Goal: Task Accomplishment & Management: Complete application form

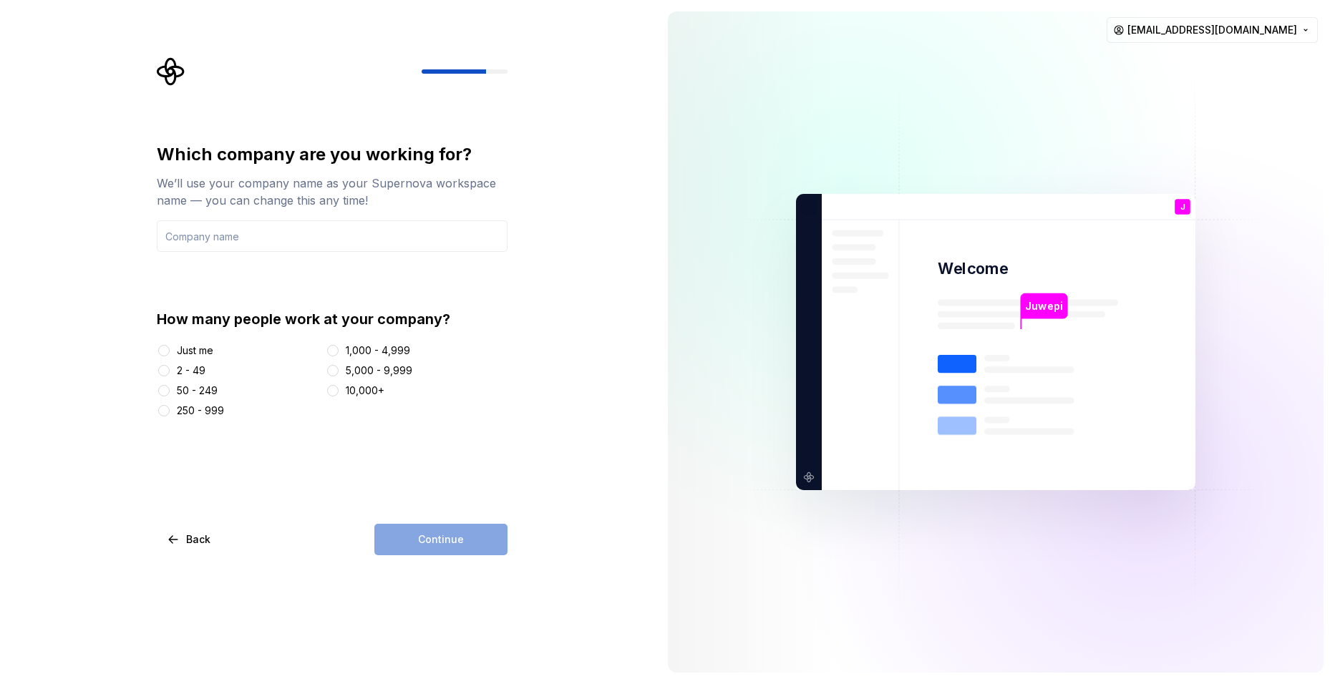
click at [612, 391] on div "Which company are you working for? We’ll use your company name as your Supernov…" at bounding box center [328, 342] width 657 height 684
click at [218, 168] on div "Which company are you working for? We’ll use your company name as your Supernov…" at bounding box center [332, 176] width 351 height 66
drag, startPoint x: 160, startPoint y: 153, endPoint x: 453, endPoint y: 147, distance: 292.9
click at [453, 147] on div "Which company are you working for?" at bounding box center [332, 154] width 351 height 23
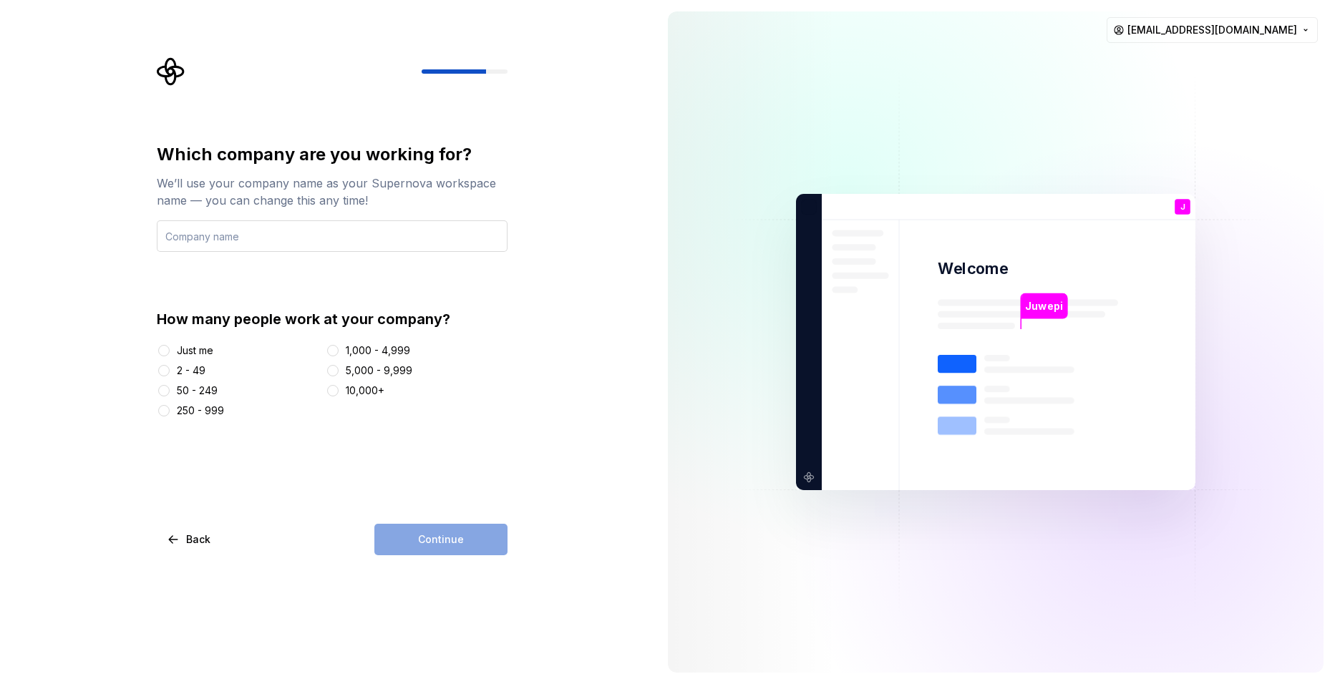
click at [253, 246] on input "text" at bounding box center [332, 237] width 351 height 32
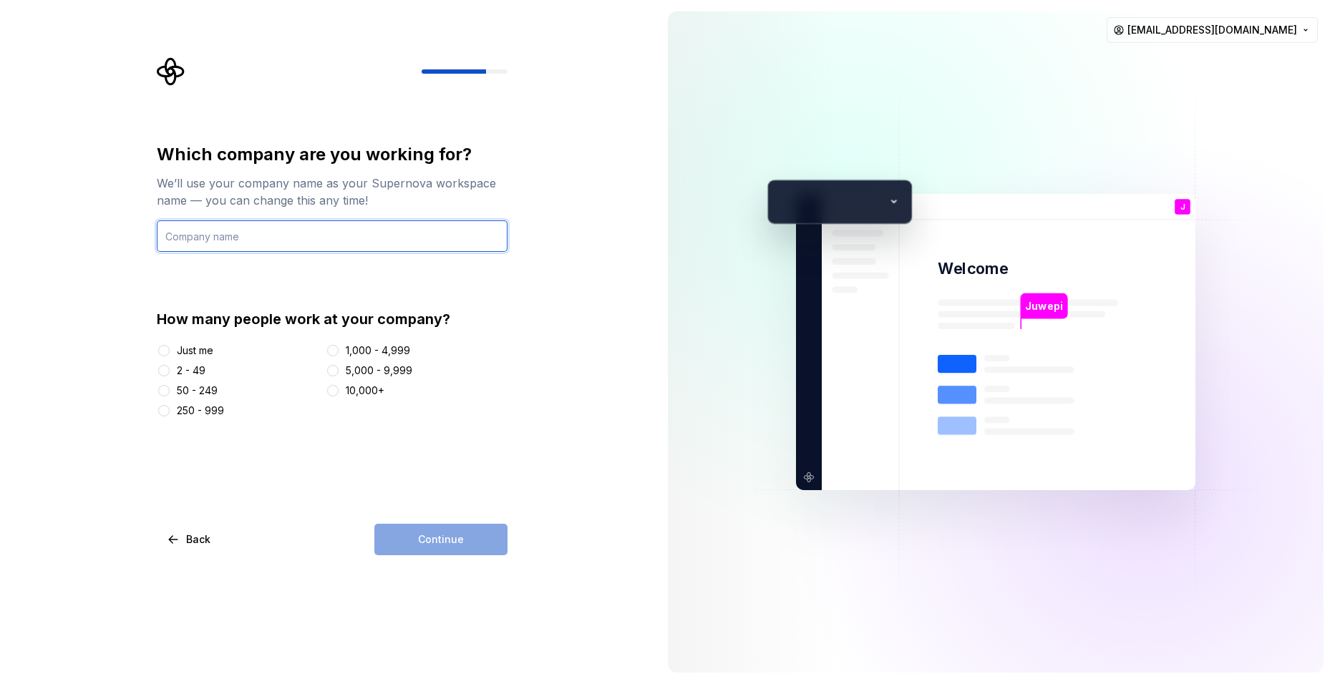
type input "T"
type input "[PERSON_NAME]"
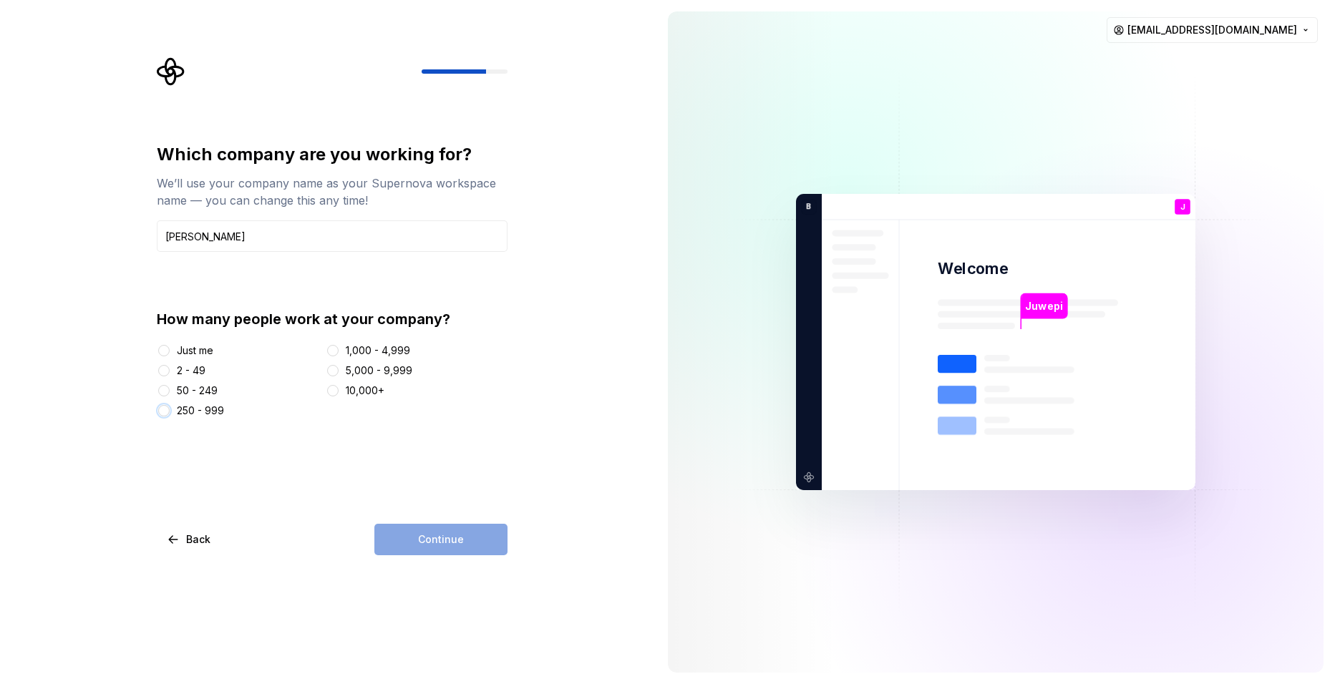
click at [167, 410] on button "250 - 999" at bounding box center [163, 410] width 11 height 11
click at [425, 537] on span "Continue" at bounding box center [441, 540] width 46 height 14
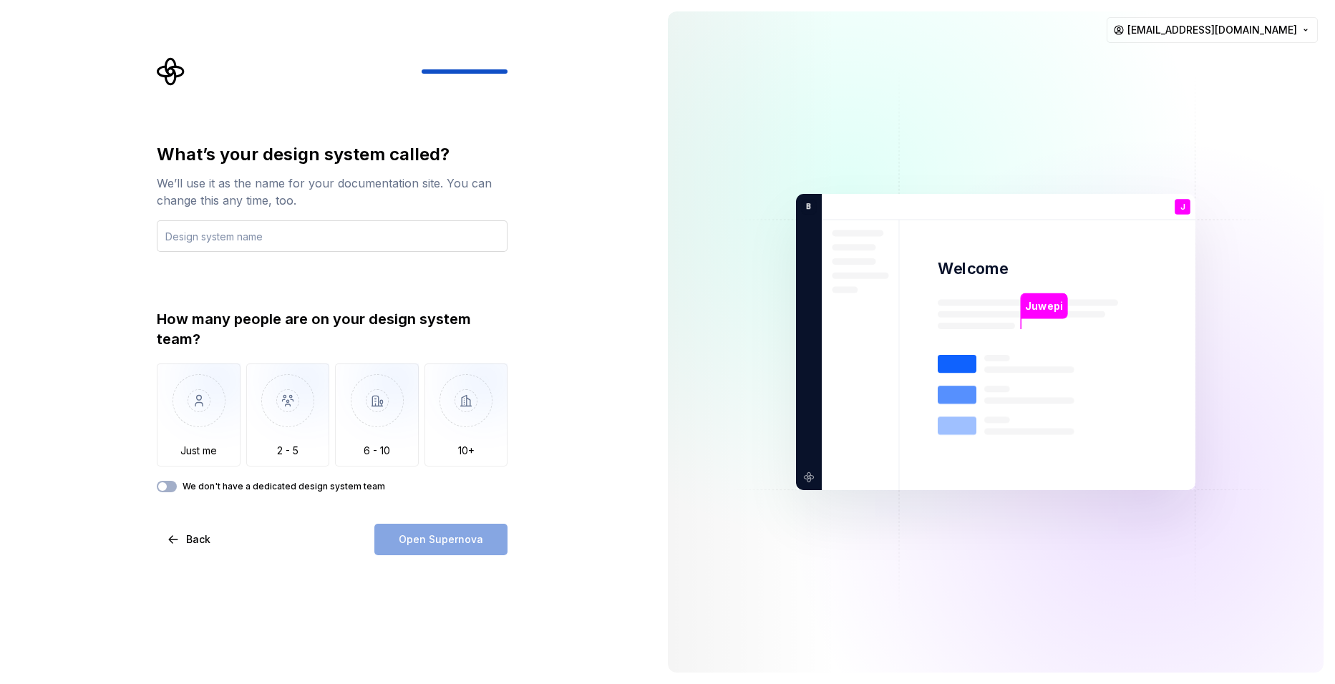
click at [304, 241] on input "text" at bounding box center [332, 237] width 351 height 32
type input "[PERSON_NAME]"
click at [271, 443] on img "button" at bounding box center [288, 412] width 84 height 96
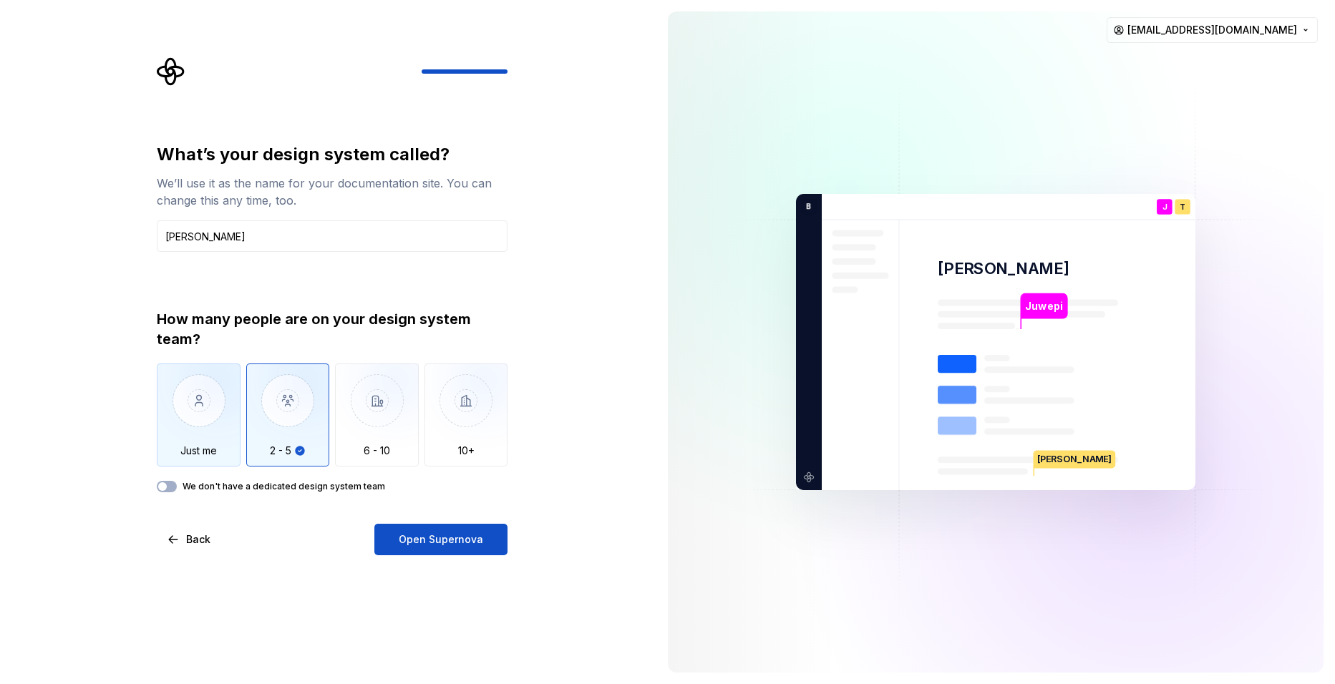
click at [198, 401] on img "button" at bounding box center [199, 412] width 84 height 96
click at [293, 412] on img "button" at bounding box center [288, 412] width 84 height 96
click at [252, 420] on img "button" at bounding box center [288, 412] width 84 height 96
click at [234, 422] on img "button" at bounding box center [199, 412] width 84 height 96
click at [311, 422] on img "button" at bounding box center [288, 412] width 84 height 96
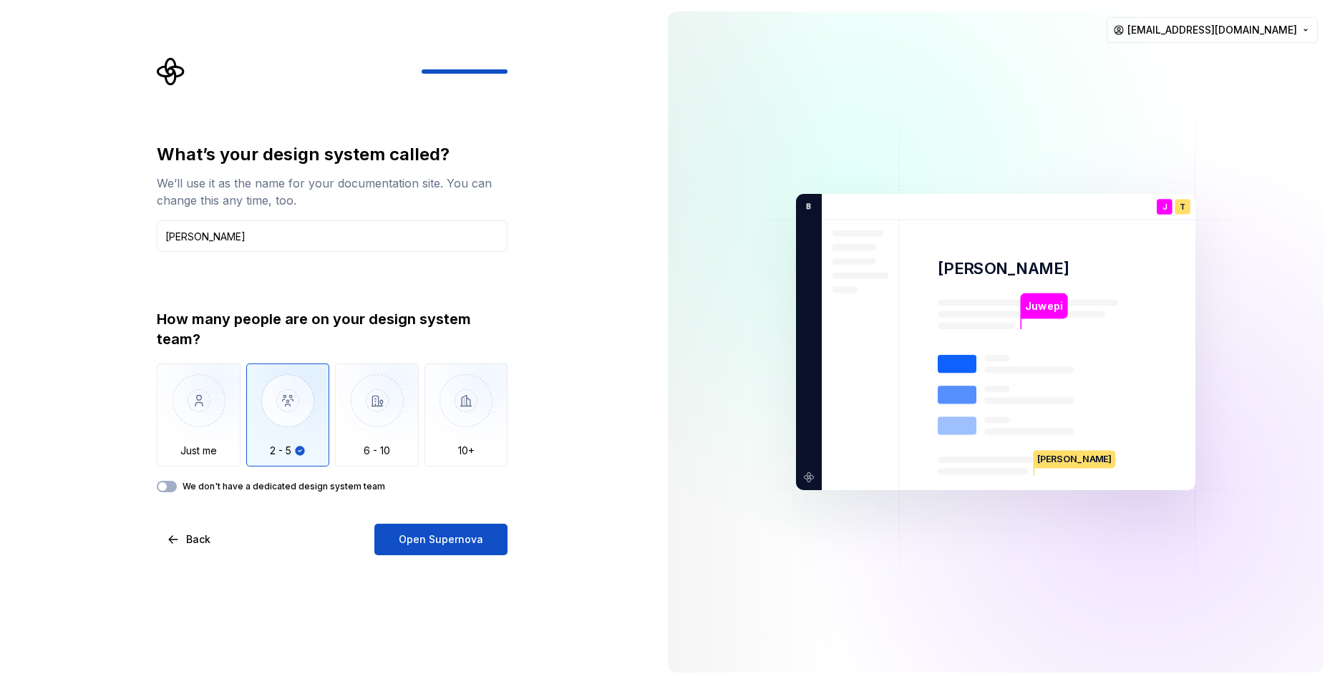
click at [258, 427] on img "button" at bounding box center [288, 412] width 84 height 96
click at [182, 428] on img "button" at bounding box center [199, 412] width 84 height 96
click at [285, 420] on img "button" at bounding box center [288, 412] width 84 height 96
click at [167, 484] on icon "button" at bounding box center [162, 487] width 11 height 9
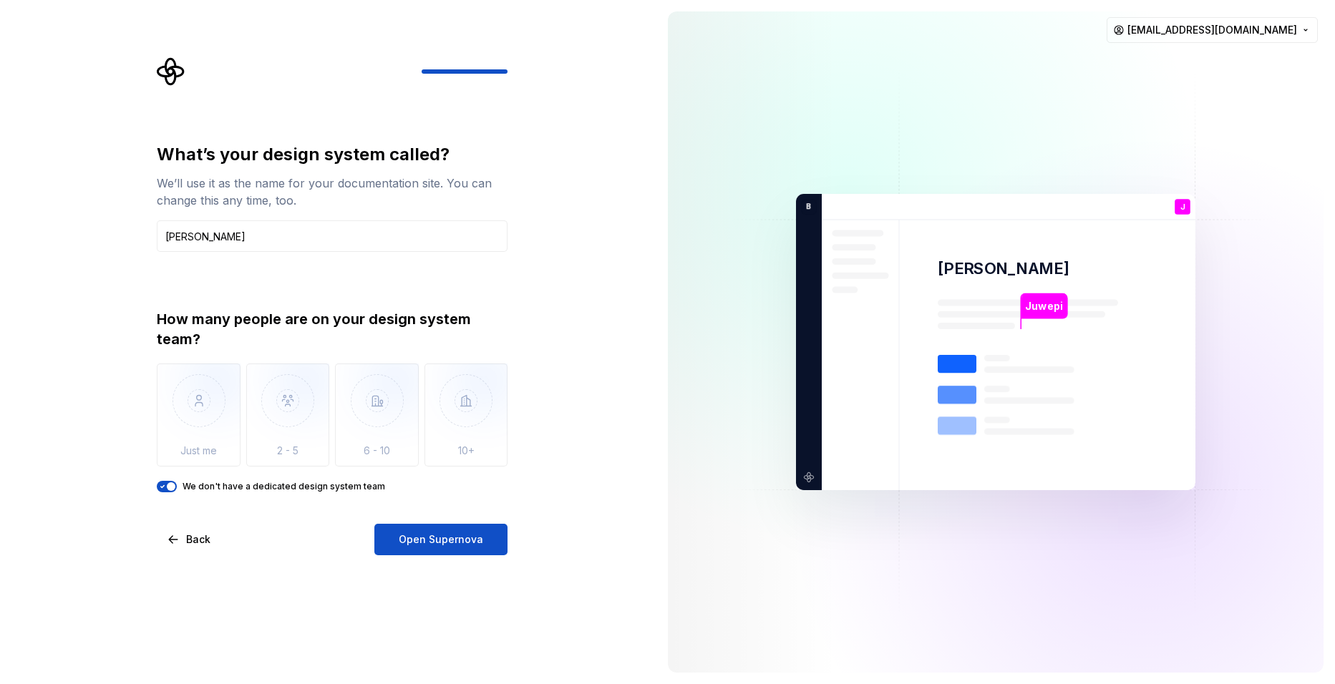
click at [173, 488] on span "button" at bounding box center [171, 487] width 9 height 9
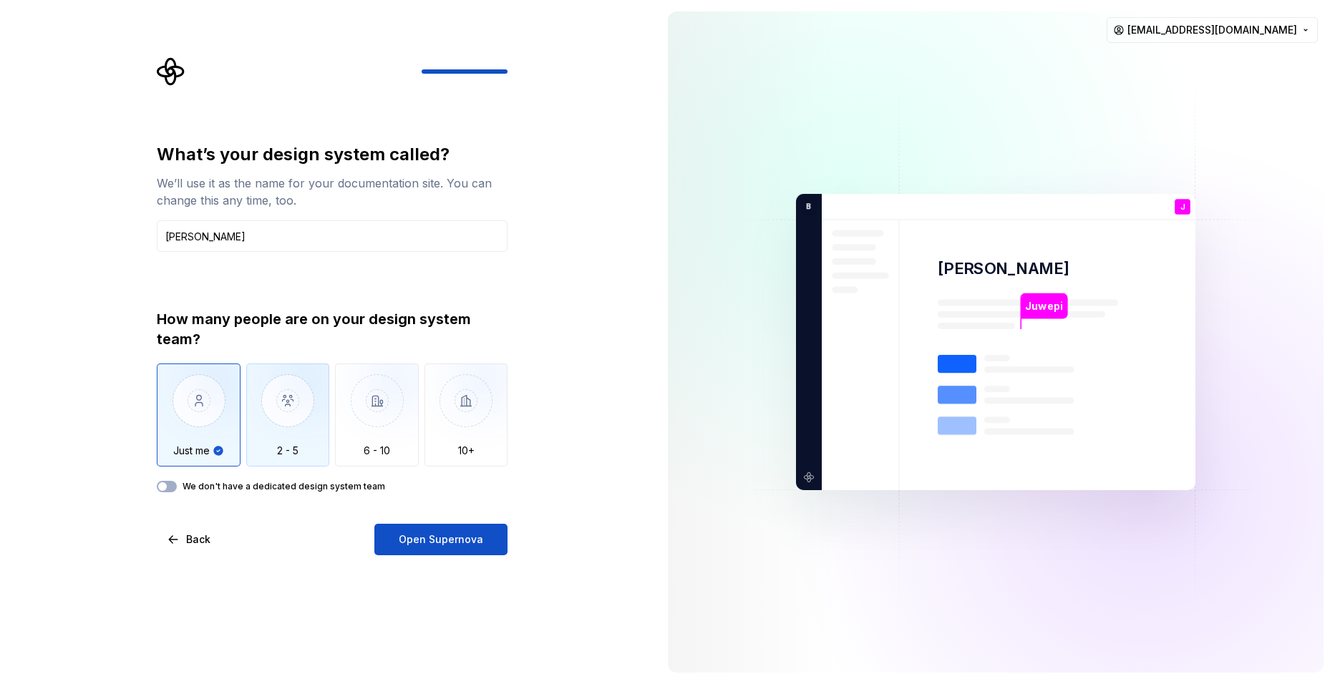
click at [286, 430] on img "button" at bounding box center [288, 412] width 84 height 96
click at [220, 417] on img "button" at bounding box center [199, 412] width 84 height 96
click at [314, 433] on img "button" at bounding box center [288, 412] width 84 height 96
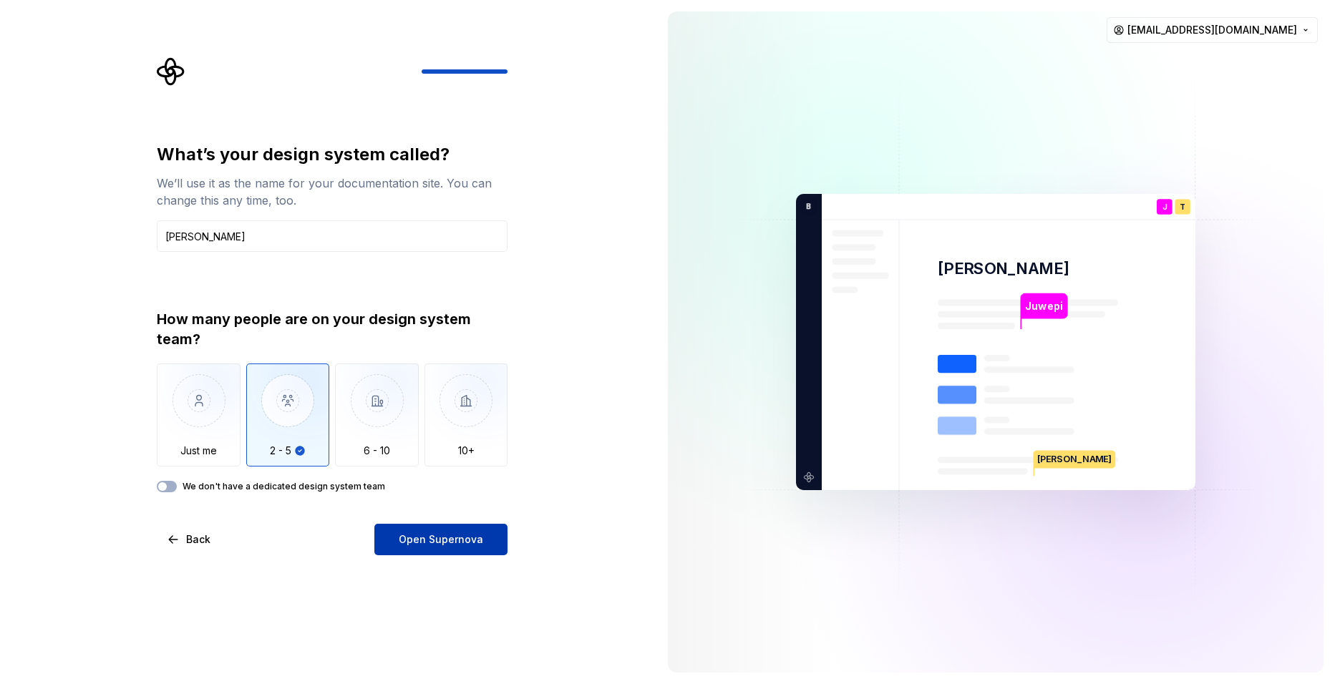
click at [477, 541] on span "Open Supernova" at bounding box center [441, 540] width 84 height 14
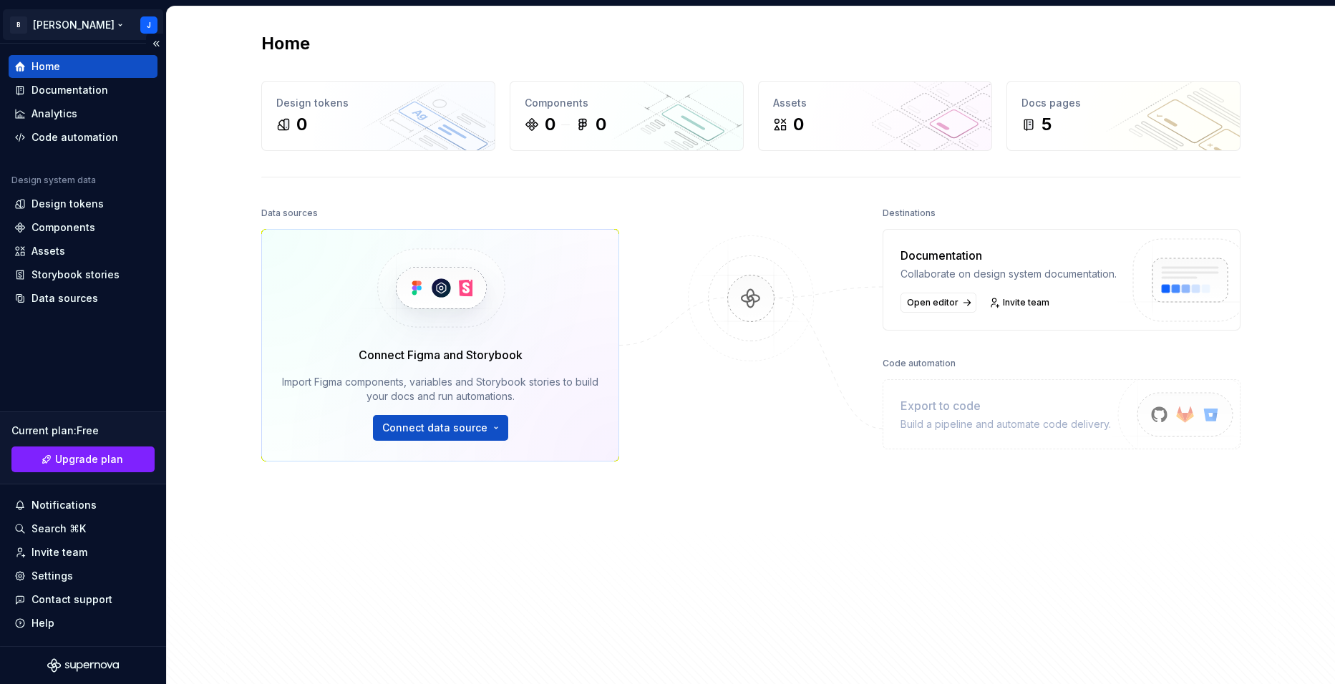
click at [54, 19] on html "B [PERSON_NAME] Home Documentation Analytics Code automation Design system data…" at bounding box center [667, 342] width 1335 height 684
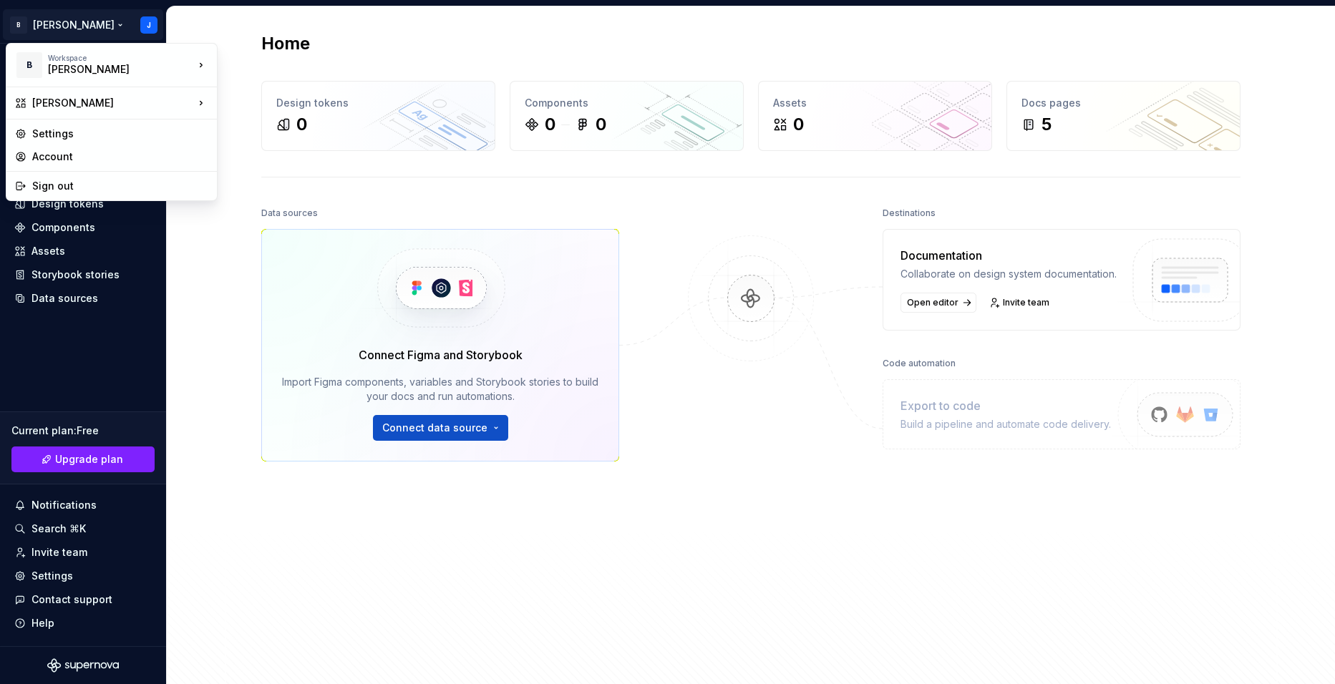
click at [57, 22] on html "B [PERSON_NAME] Home Documentation Analytics Code automation Design system data…" at bounding box center [667, 342] width 1335 height 684
click at [222, 239] on html "B [PERSON_NAME] Home Documentation Analytics Code automation Design system data…" at bounding box center [667, 342] width 1335 height 684
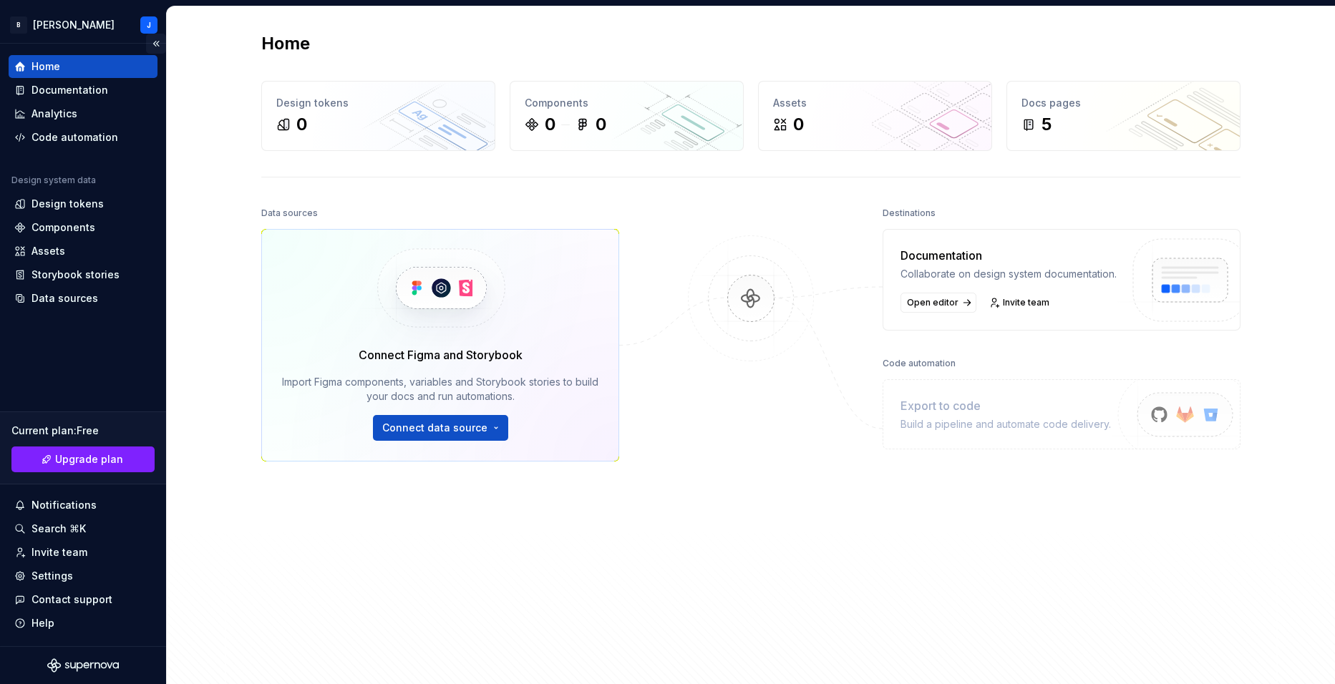
click at [156, 42] on button "Collapse sidebar" at bounding box center [156, 44] width 20 height 20
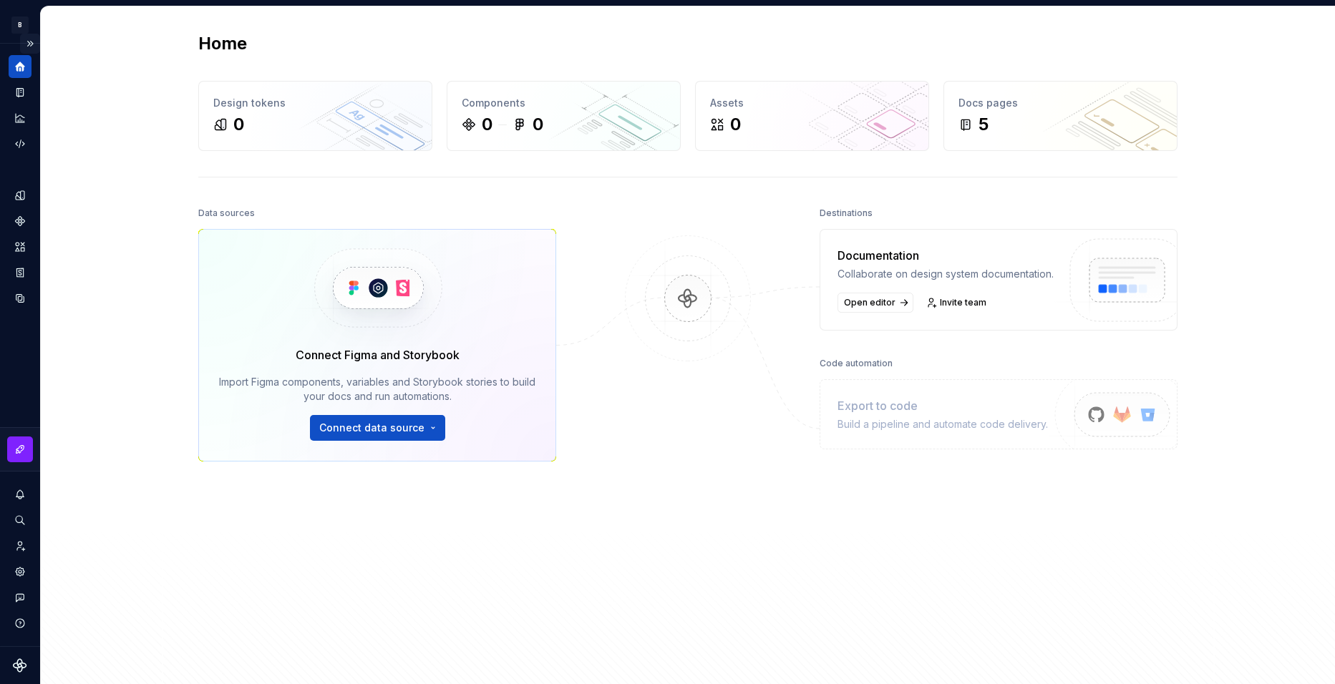
click at [32, 45] on button "Expand sidebar" at bounding box center [30, 44] width 20 height 20
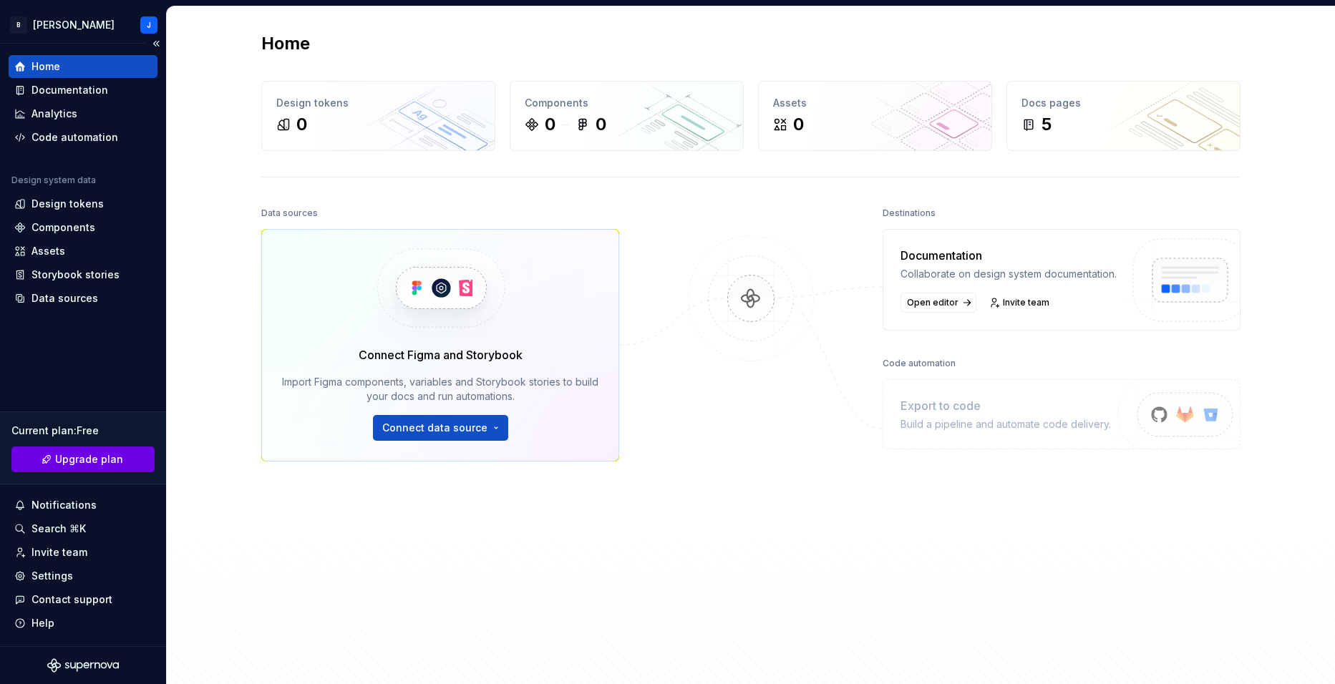
click at [64, 461] on span "Upgrade plan" at bounding box center [89, 460] width 68 height 14
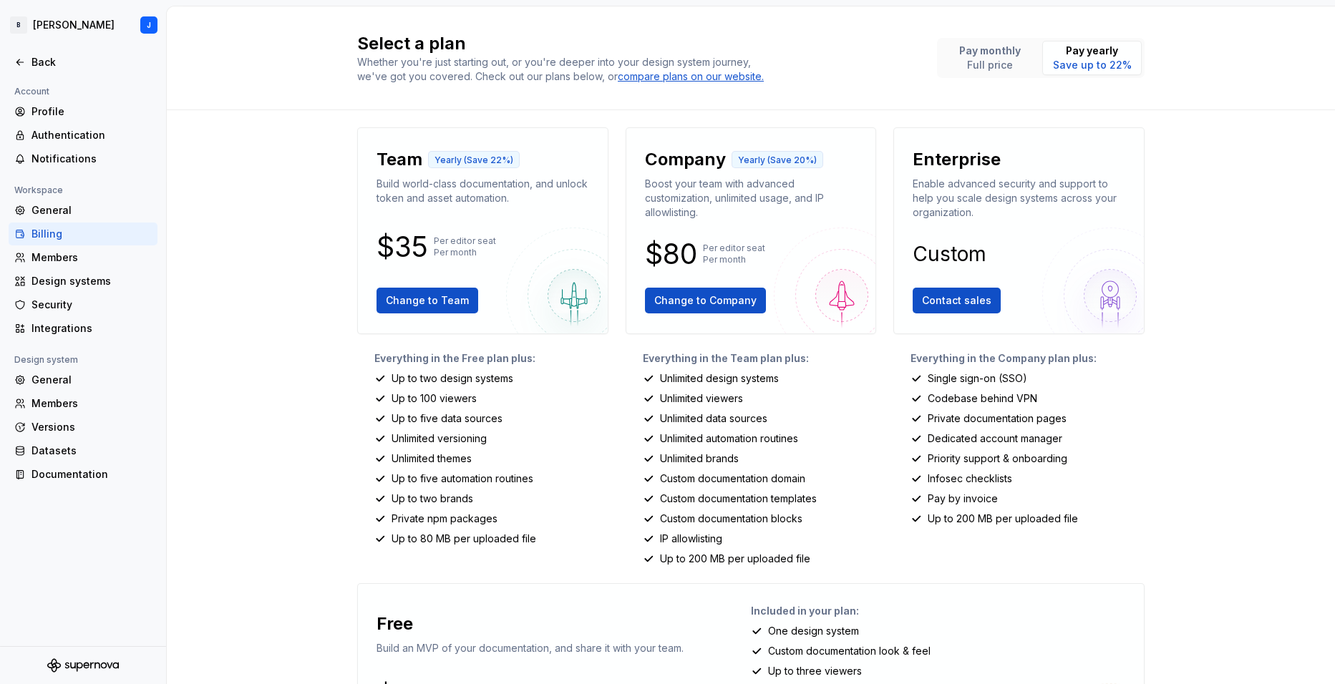
scroll to position [129, 0]
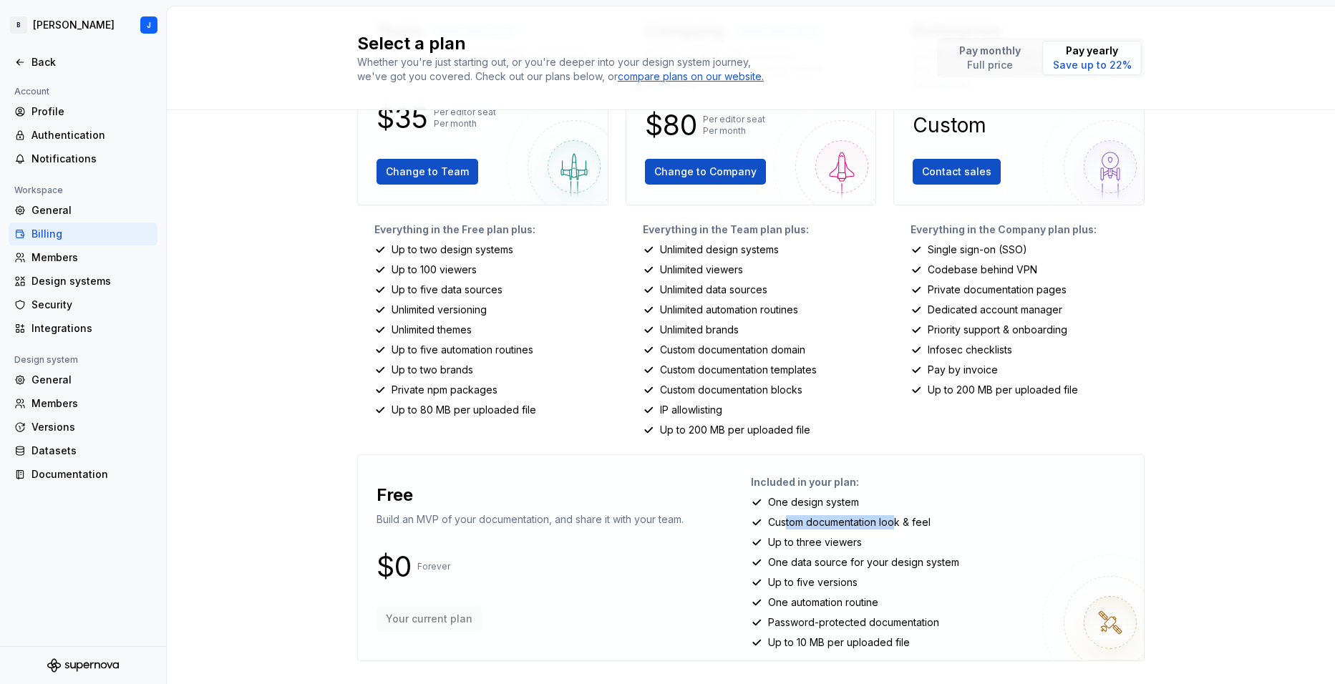
drag, startPoint x: 782, startPoint y: 525, endPoint x: 890, endPoint y: 525, distance: 108.1
click at [890, 525] on p "Custom documentation look & feel" at bounding box center [849, 523] width 163 height 14
drag, startPoint x: 775, startPoint y: 541, endPoint x: 851, endPoint y: 541, distance: 75.2
click at [851, 541] on p "Up to three viewers" at bounding box center [815, 543] width 94 height 14
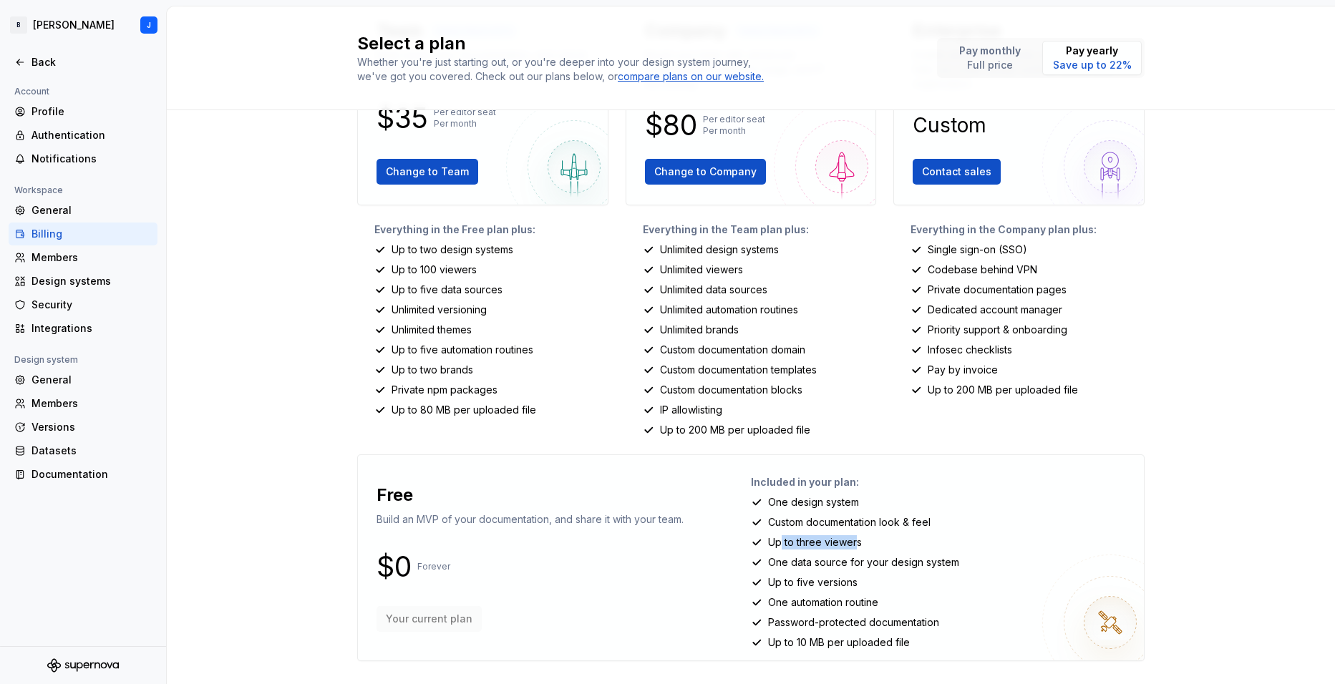
click at [850, 541] on p "Up to three viewers" at bounding box center [815, 543] width 94 height 14
click at [849, 541] on p "Up to three viewers" at bounding box center [815, 543] width 94 height 14
drag, startPoint x: 849, startPoint y: 541, endPoint x: 810, endPoint y: 559, distance: 42.6
click at [810, 559] on p "One data source for your design system" at bounding box center [863, 563] width 191 height 14
drag, startPoint x: 836, startPoint y: 561, endPoint x: 848, endPoint y: 561, distance: 11.5
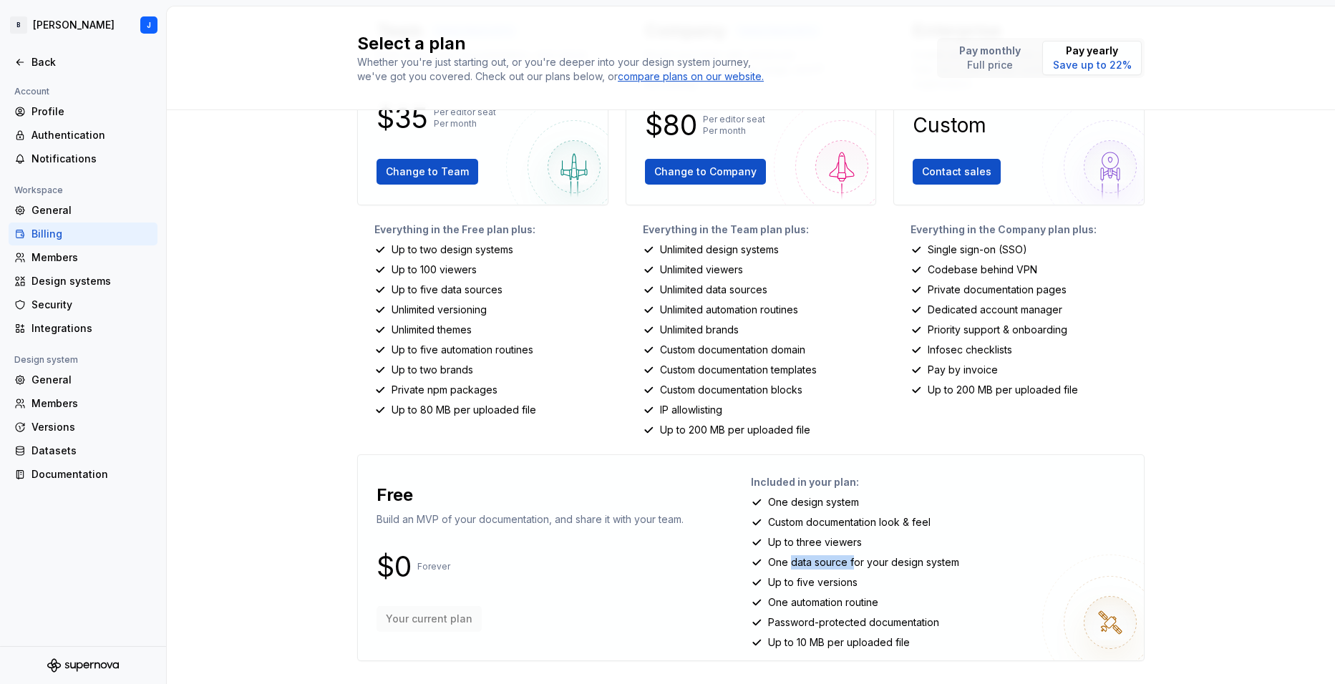
click at [848, 561] on p "One data source for your design system" at bounding box center [863, 563] width 191 height 14
click at [848, 560] on p "One data source for your design system" at bounding box center [863, 563] width 191 height 14
drag, startPoint x: 829, startPoint y: 556, endPoint x: 889, endPoint y: 550, distance: 59.8
click at [889, 550] on div "Included in your plan: One design system Custom documentation look & feel Up to…" at bounding box center [942, 558] width 382 height 183
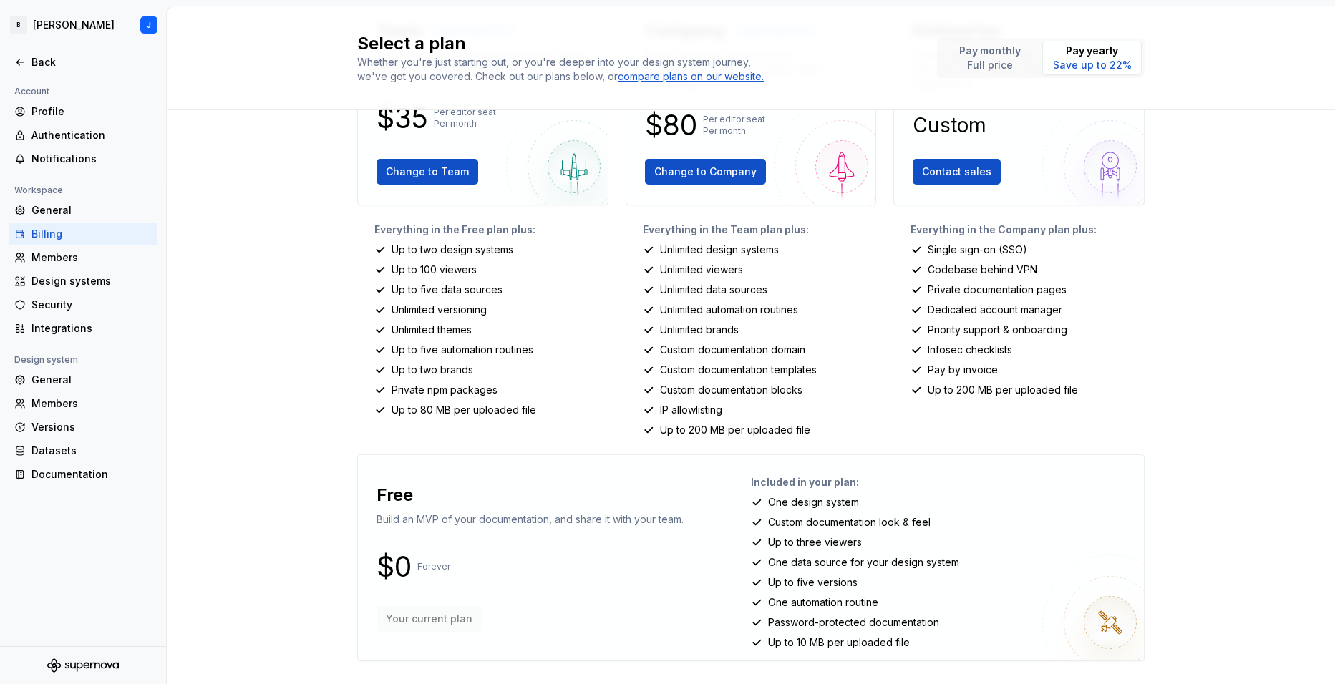
click at [874, 563] on p "One data source for your design system" at bounding box center [863, 563] width 191 height 14
drag, startPoint x: 904, startPoint y: 566, endPoint x: 783, endPoint y: 574, distance: 121.3
click at [783, 574] on div "Included in your plan: One design system Custom documentation look & feel Up to…" at bounding box center [942, 558] width 382 height 183
click at [781, 572] on div "Included in your plan: One design system Custom documentation look & feel Up to…" at bounding box center [942, 558] width 382 height 183
drag, startPoint x: 778, startPoint y: 563, endPoint x: 907, endPoint y: 558, distance: 129.7
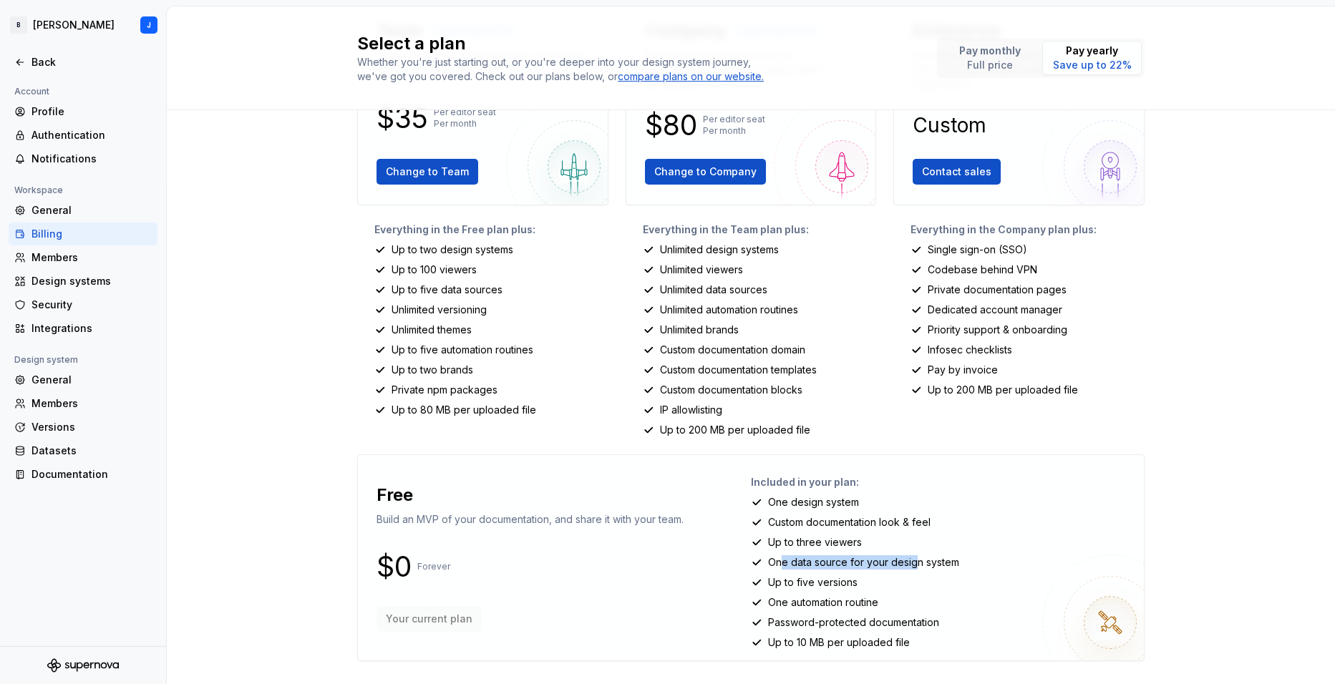
click at [907, 558] on p "One data source for your design system" at bounding box center [863, 563] width 191 height 14
drag, startPoint x: 774, startPoint y: 559, endPoint x: 934, endPoint y: 562, distance: 159.7
click at [934, 562] on p "One data source for your design system" at bounding box center [863, 563] width 191 height 14
click at [934, 561] on p "One data source for your design system" at bounding box center [863, 563] width 191 height 14
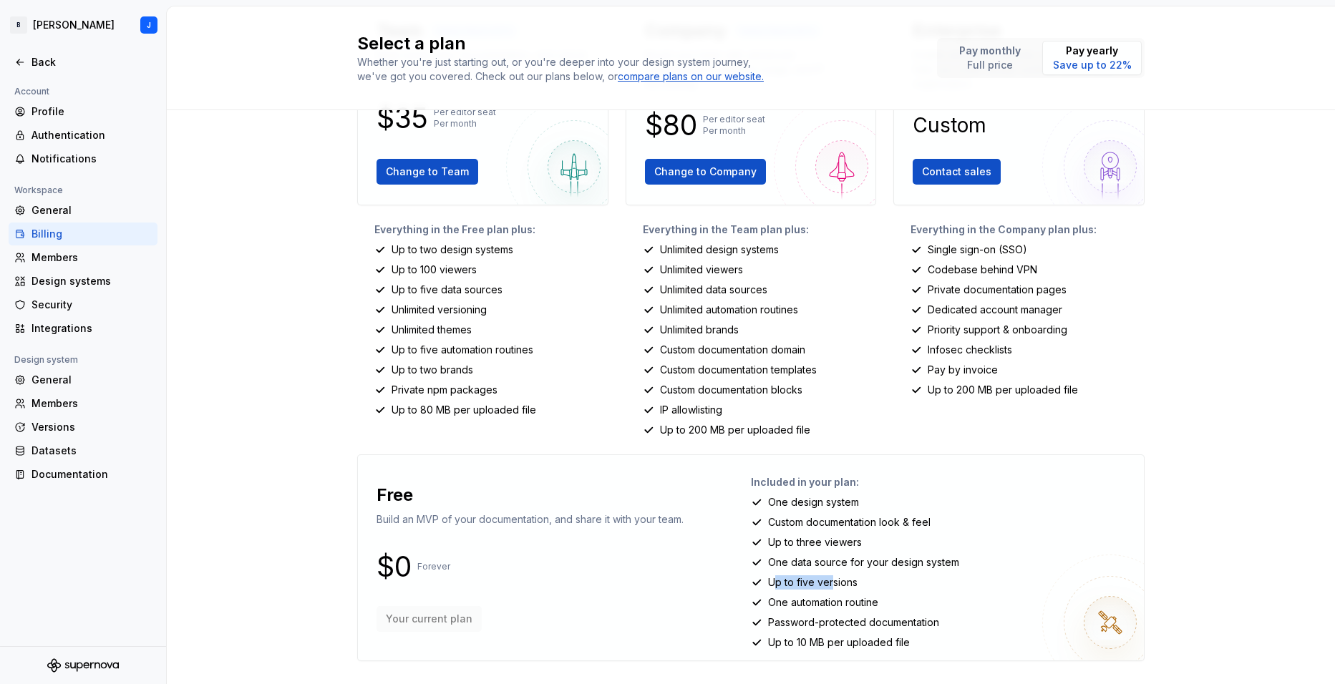
drag, startPoint x: 770, startPoint y: 585, endPoint x: 827, endPoint y: 583, distance: 57.3
click at [827, 583] on p "Up to five versions" at bounding box center [812, 583] width 89 height 14
click at [827, 582] on p "Up to five versions" at bounding box center [812, 583] width 89 height 14
click at [21, 24] on html "B [PERSON_NAME] Back Account Profile Authentication Notifications Workspace Gen…" at bounding box center [667, 342] width 1335 height 684
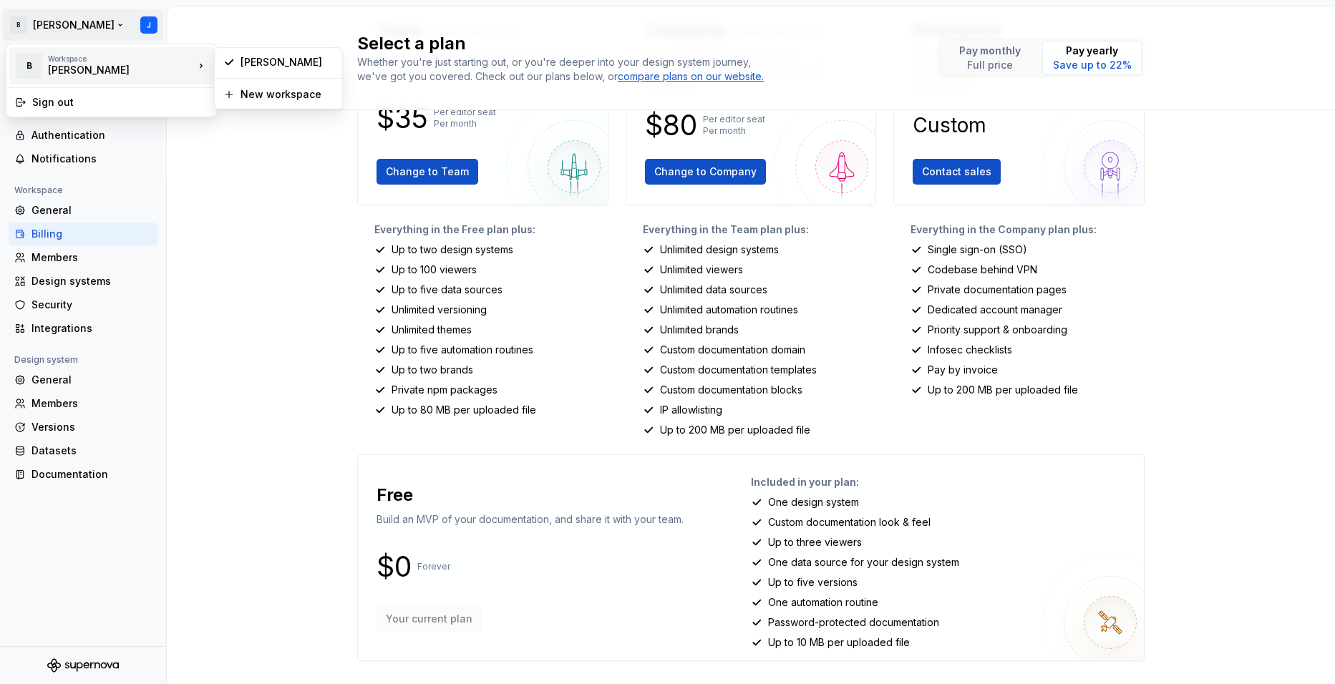
click at [283, 170] on html "B [PERSON_NAME] Back Account Profile Authentication Notifications Workspace Gen…" at bounding box center [667, 342] width 1335 height 684
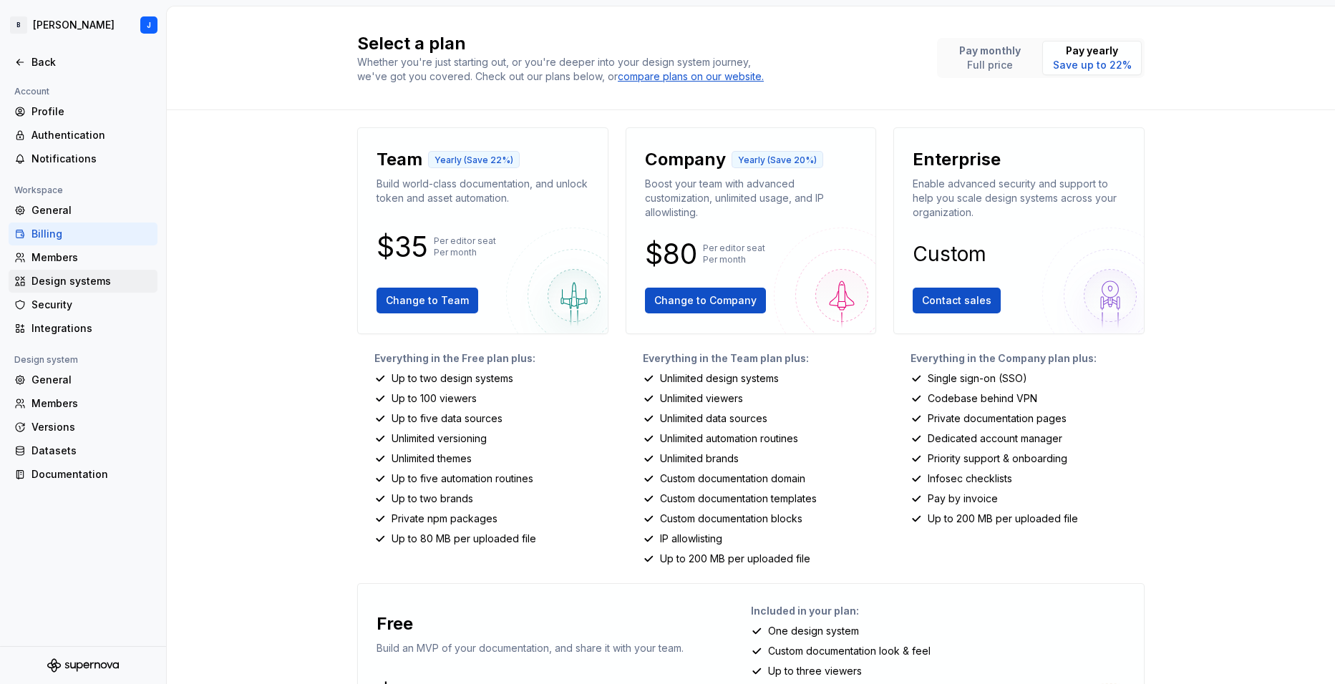
click at [85, 279] on div "Design systems" at bounding box center [92, 281] width 120 height 14
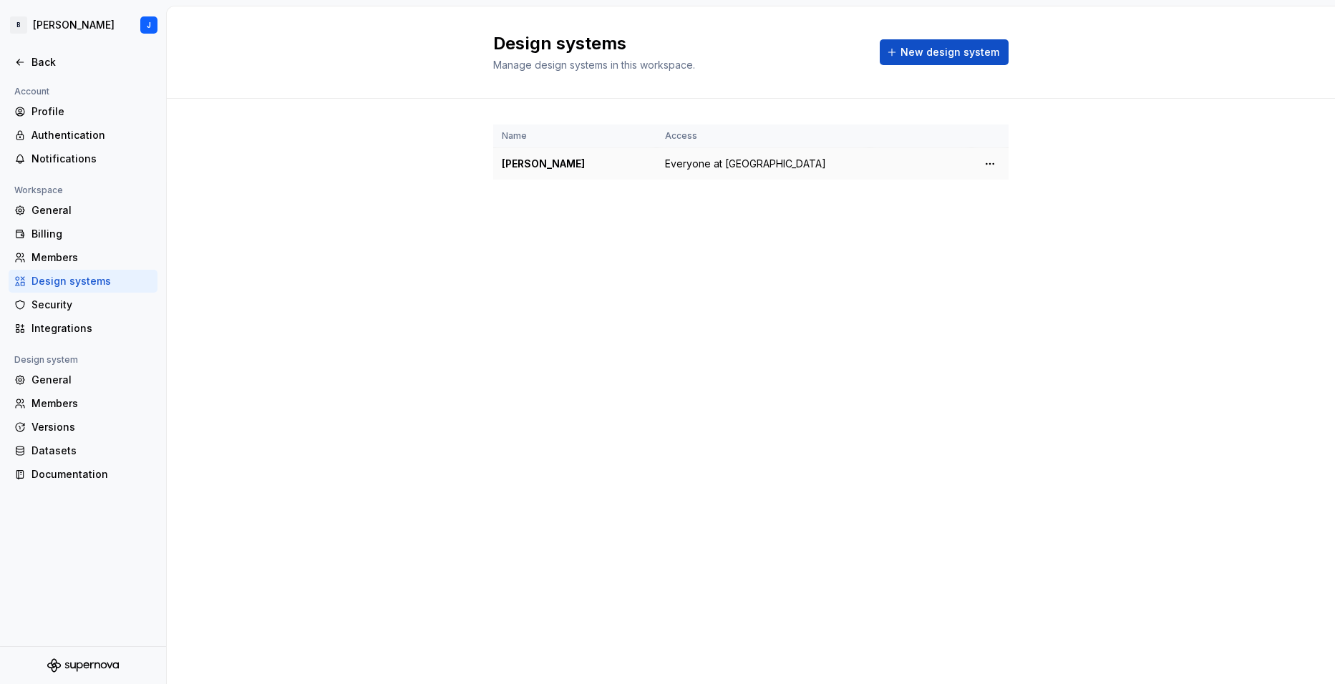
click at [554, 163] on div "[PERSON_NAME]" at bounding box center [575, 164] width 146 height 14
click at [685, 162] on span "Everyone at [GEOGRAPHIC_DATA]" at bounding box center [745, 164] width 161 height 14
click at [928, 54] on span "New design system" at bounding box center [950, 52] width 99 height 14
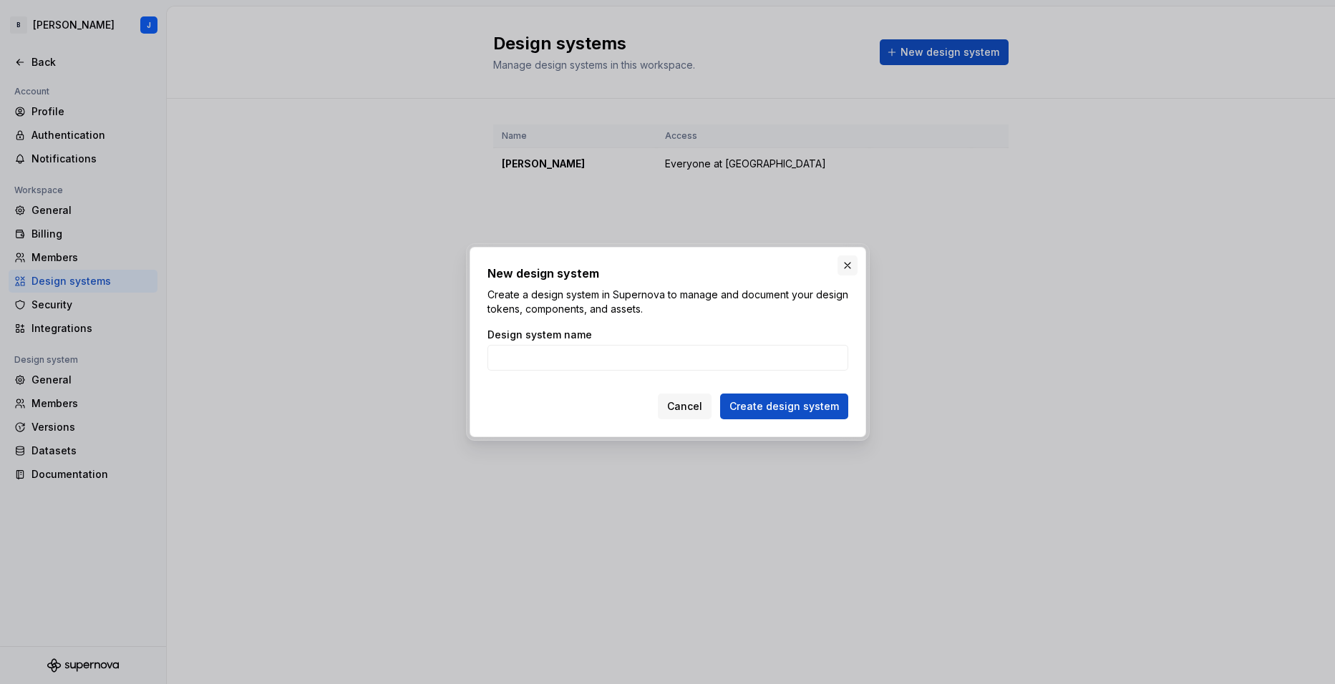
click at [843, 265] on button "button" at bounding box center [848, 266] width 20 height 20
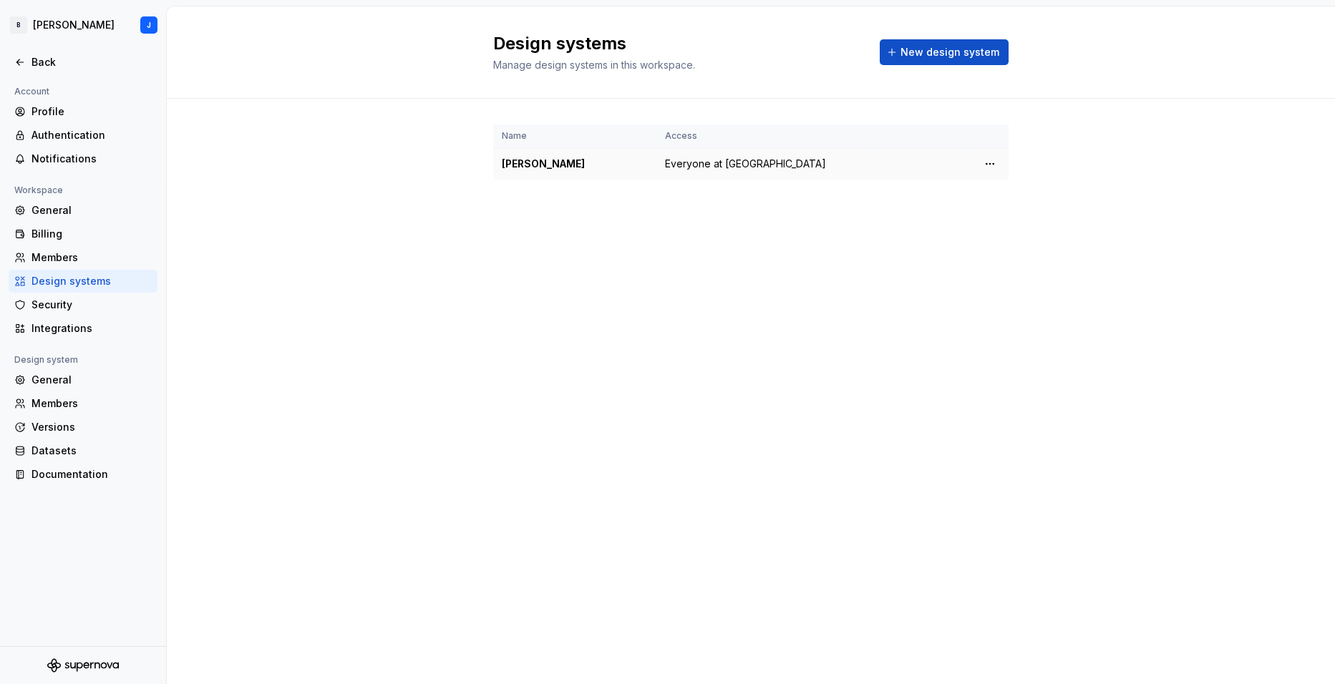
click at [521, 166] on div "[PERSON_NAME]" at bounding box center [575, 164] width 146 height 14
click at [77, 333] on div "Integrations" at bounding box center [92, 328] width 120 height 14
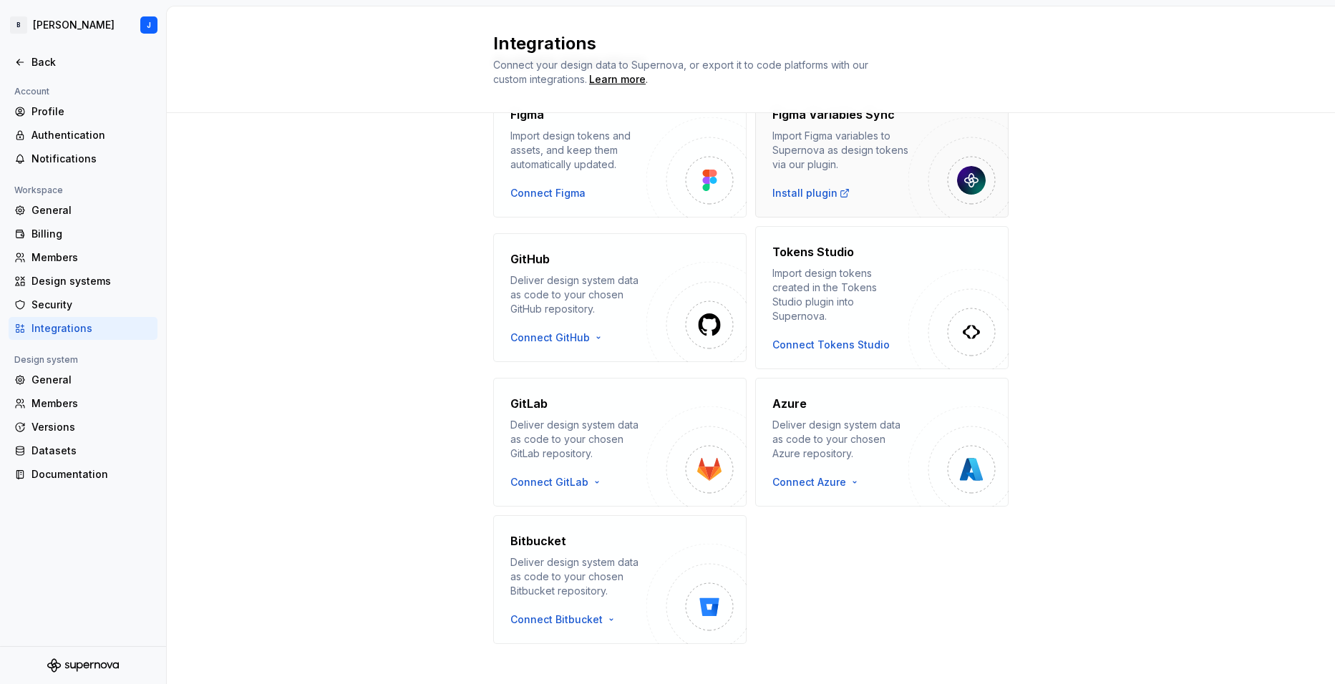
scroll to position [16, 0]
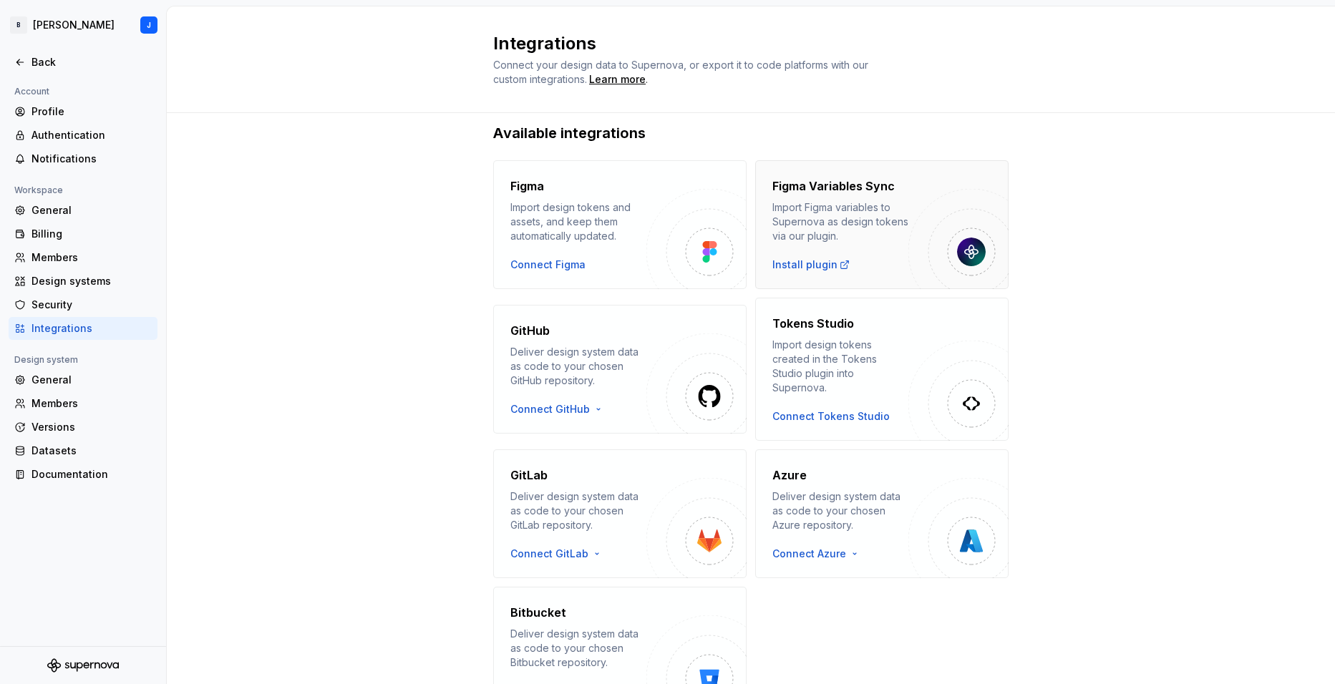
click at [826, 195] on div "Figma Variables Sync Import Figma variables to Supernova as design tokens via o…" at bounding box center [841, 211] width 136 height 66
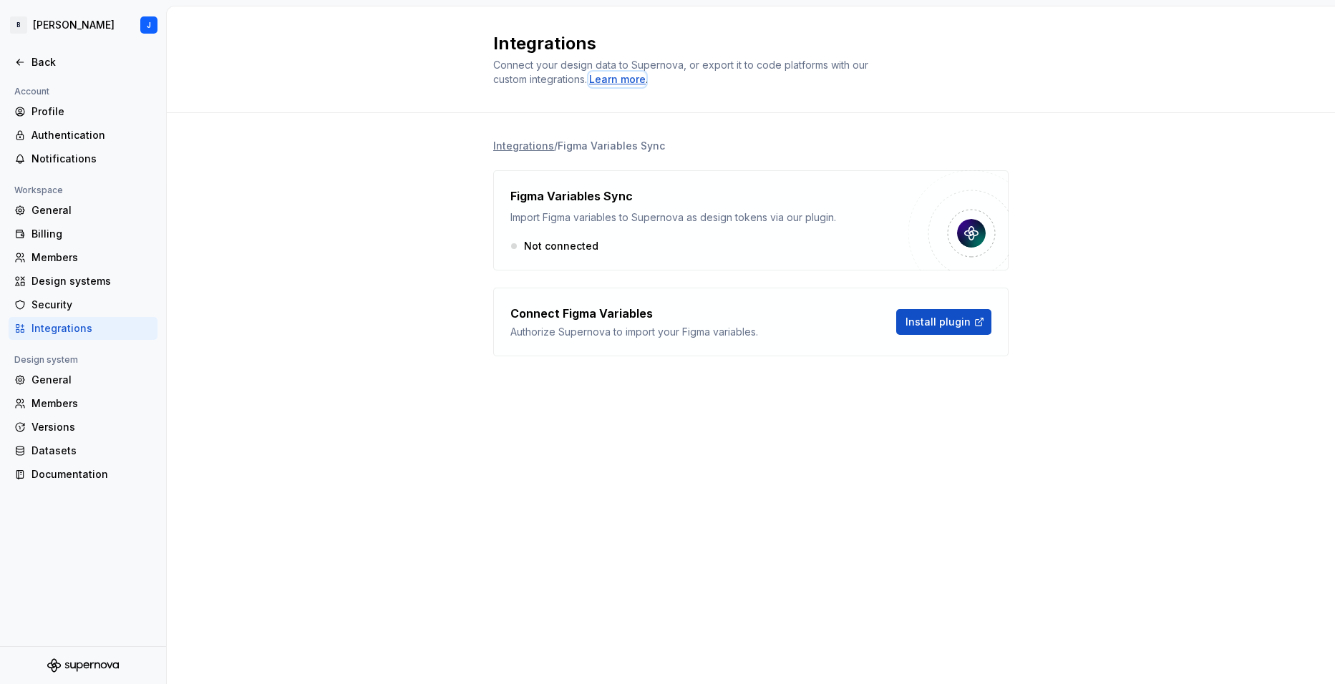
click at [619, 80] on div "Learn more" at bounding box center [617, 79] width 57 height 14
